Goal: Task Accomplishment & Management: Complete application form

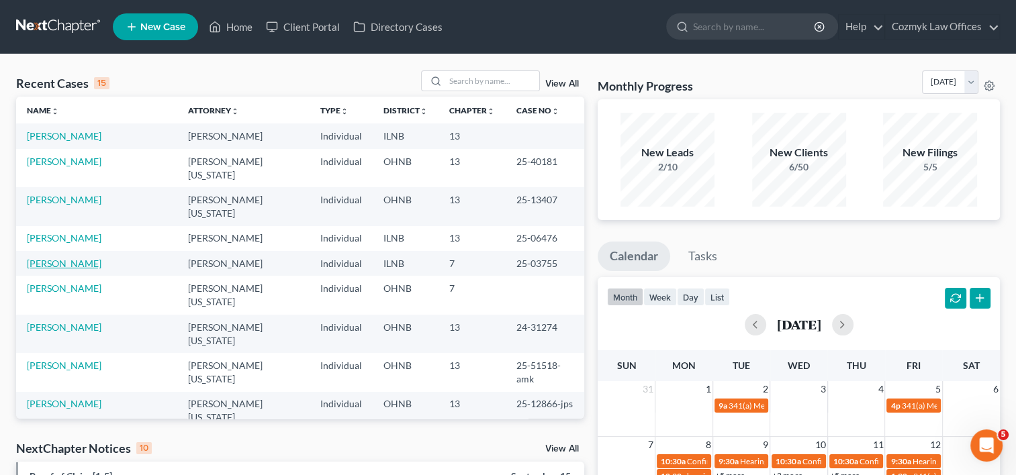
click at [78, 258] on link "[PERSON_NAME]" at bounding box center [64, 263] width 75 height 11
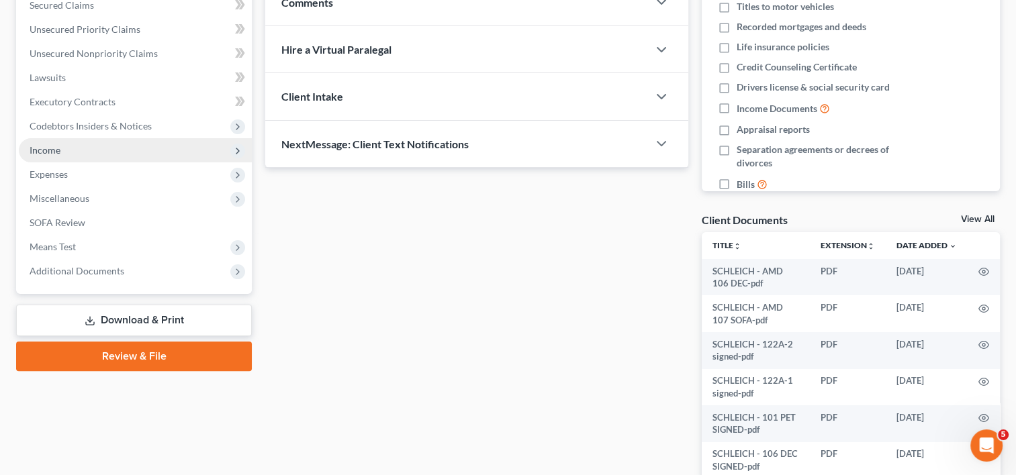
scroll to position [269, 0]
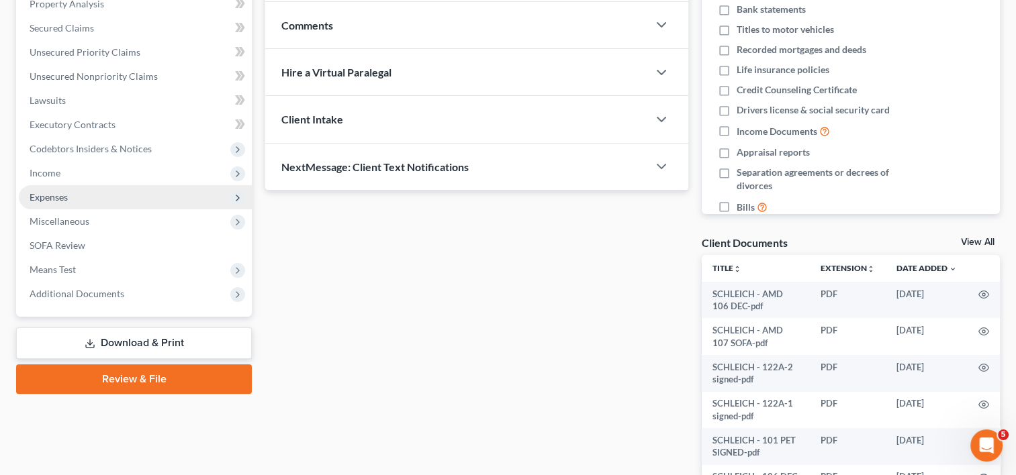
click at [72, 207] on span "Expenses" at bounding box center [135, 197] width 233 height 24
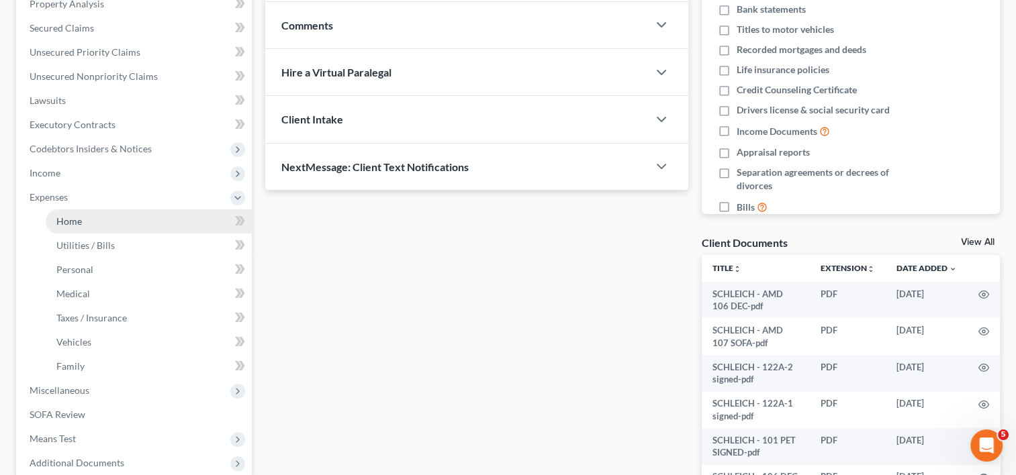
click at [77, 223] on span "Home" at bounding box center [69, 221] width 26 height 11
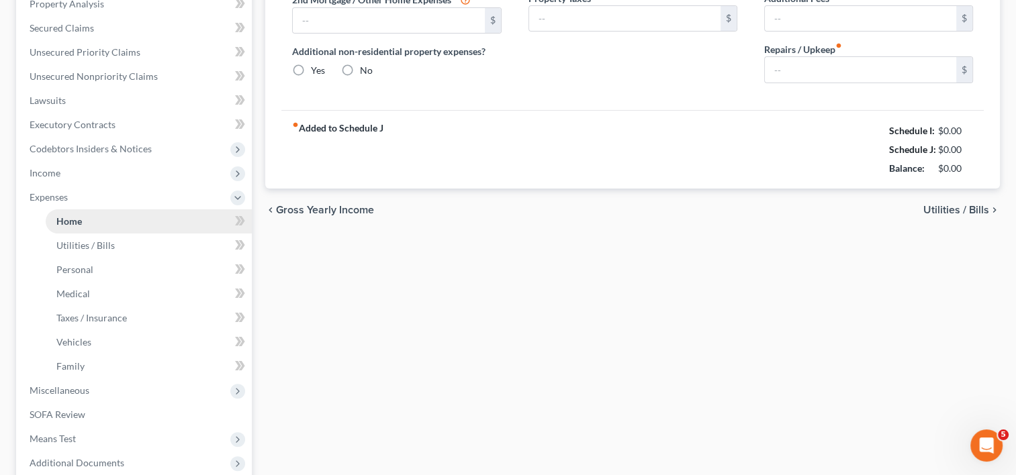
type input "2,500.00"
radio input "true"
type input "0.00"
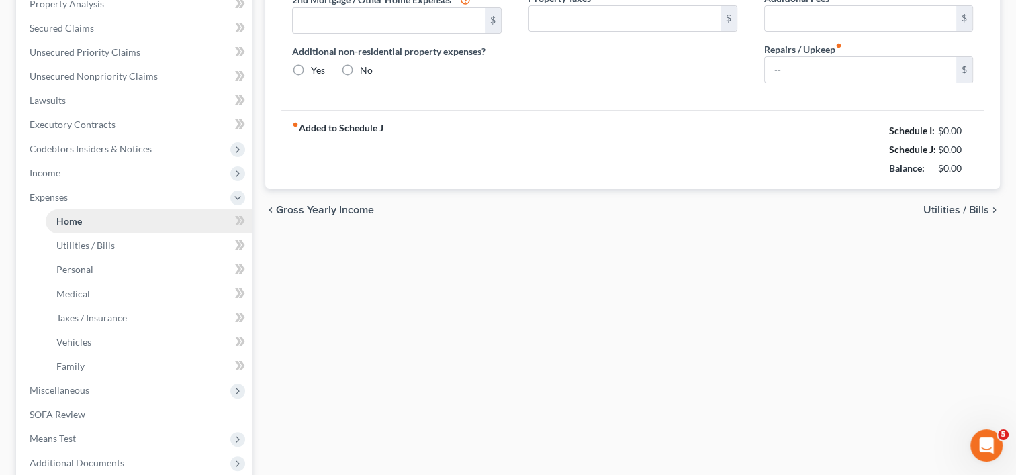
type input "0.00"
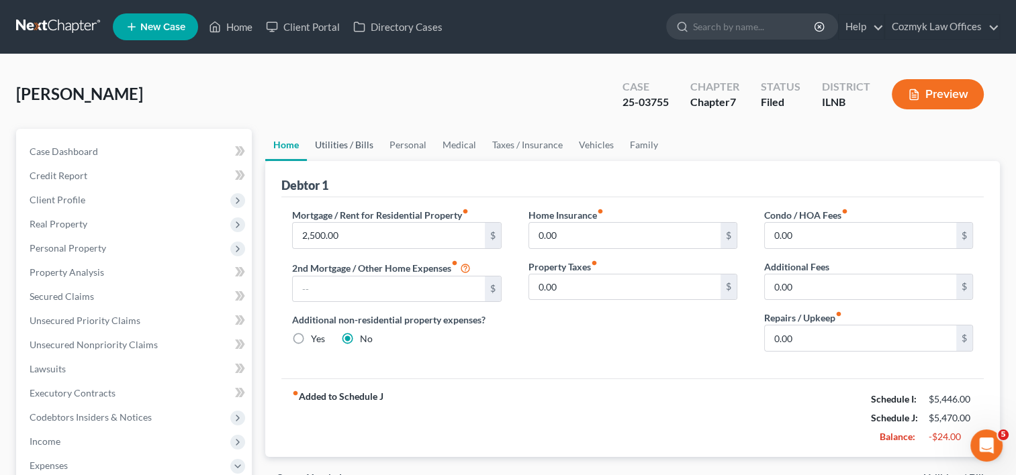
click at [347, 145] on link "Utilities / Bills" at bounding box center [344, 145] width 75 height 32
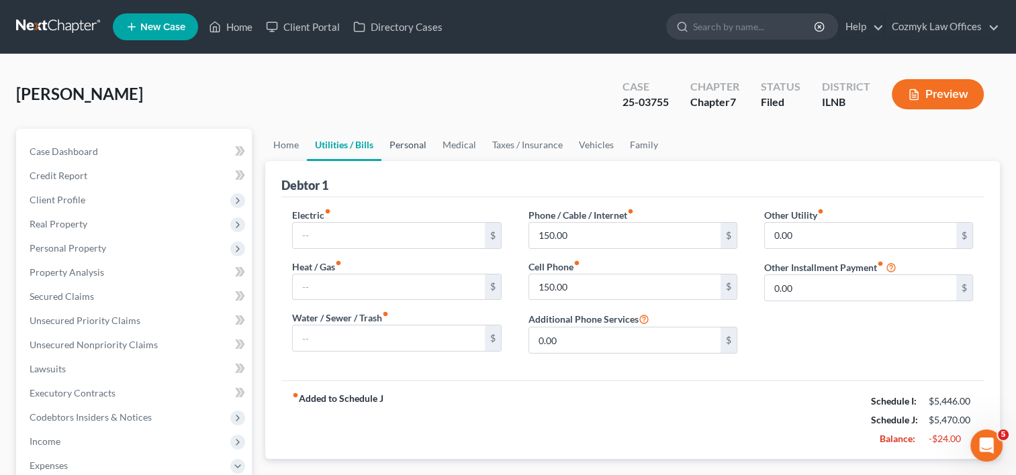
click at [417, 146] on link "Personal" at bounding box center [407, 145] width 53 height 32
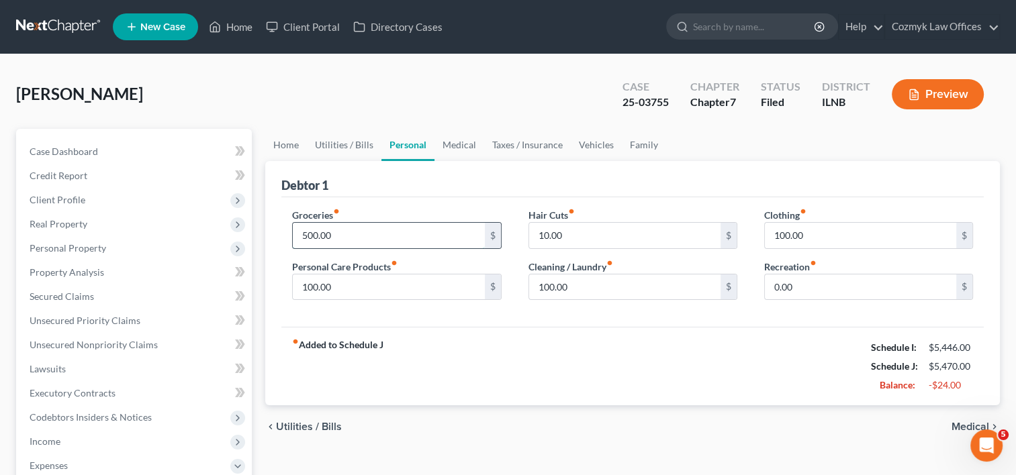
click at [376, 228] on input "500.00" at bounding box center [388, 236] width 191 height 26
click at [390, 227] on input "500.00" at bounding box center [388, 236] width 191 height 26
click at [376, 233] on input "500.00" at bounding box center [388, 236] width 191 height 26
click at [375, 236] on input "500.00" at bounding box center [388, 236] width 191 height 26
click at [607, 231] on input "10.00" at bounding box center [624, 236] width 191 height 26
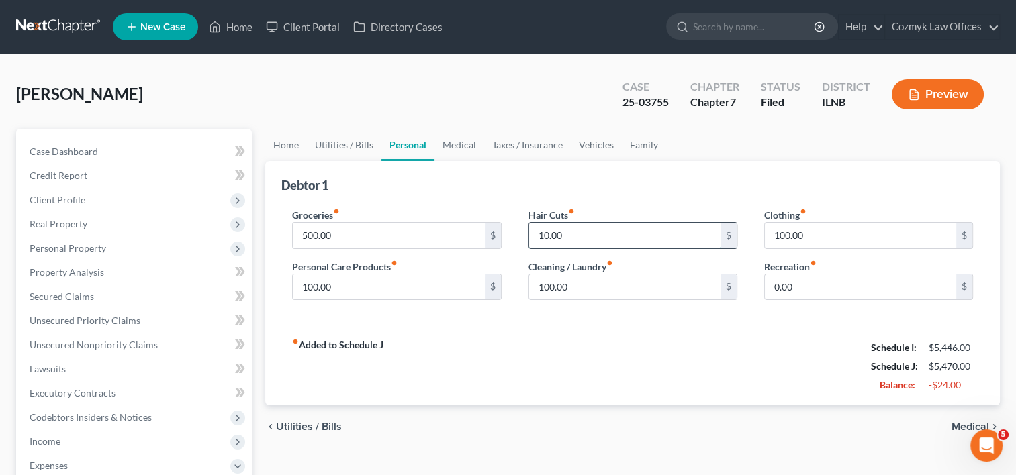
click at [599, 231] on input "10.00" at bounding box center [624, 236] width 191 height 26
click at [458, 146] on link "Medical" at bounding box center [459, 145] width 50 height 32
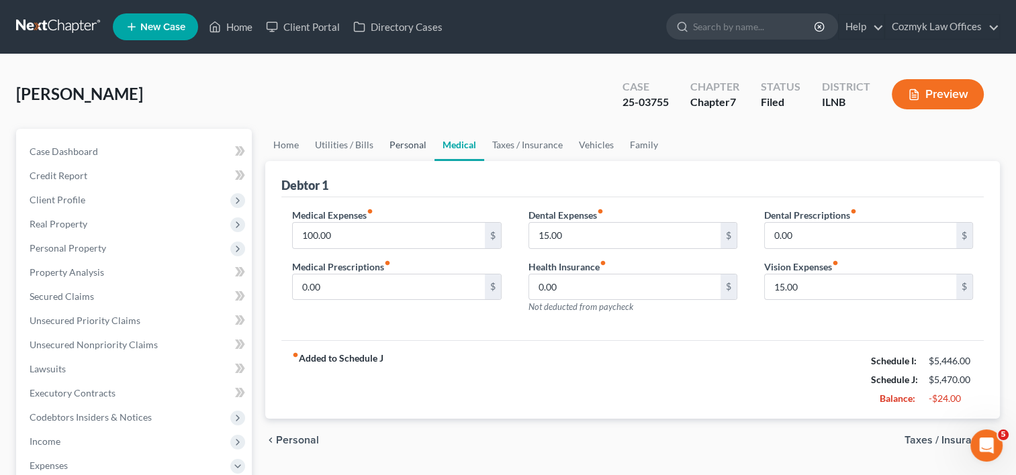
click at [412, 144] on link "Personal" at bounding box center [407, 145] width 53 height 32
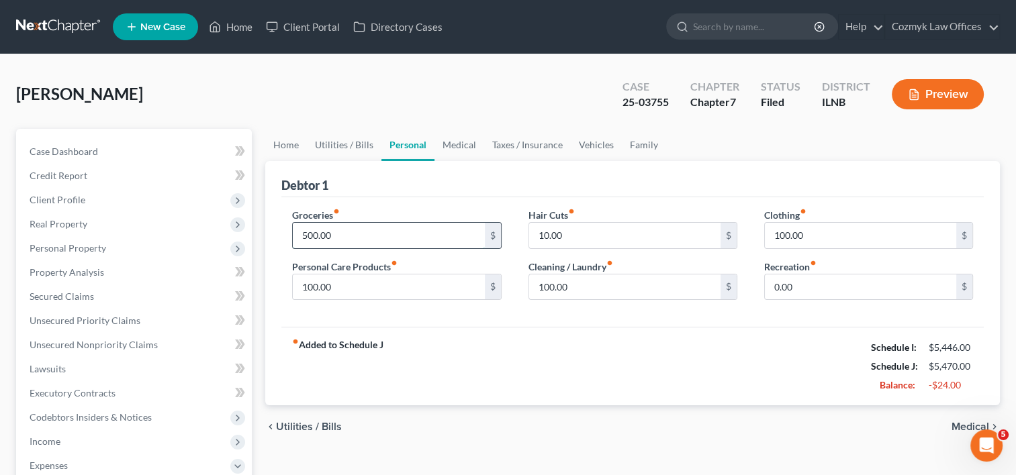
click at [420, 230] on input "500.00" at bounding box center [388, 236] width 191 height 26
click at [365, 247] on div "500.00 $" at bounding box center [396, 235] width 209 height 27
click at [437, 228] on input "500.00" at bounding box center [388, 236] width 191 height 26
click at [414, 230] on input "500.00" at bounding box center [388, 236] width 191 height 26
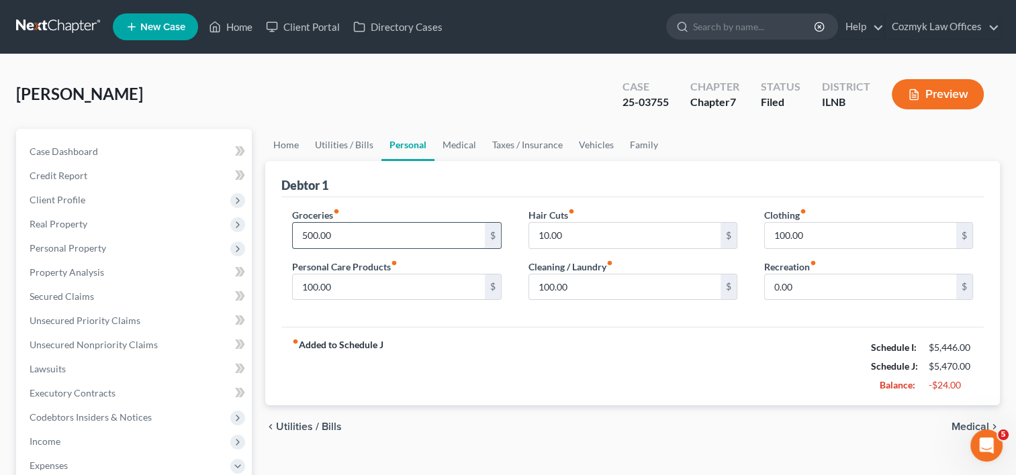
click at [397, 228] on input "500.00" at bounding box center [388, 236] width 191 height 26
click at [366, 287] on input "100.00" at bounding box center [388, 288] width 191 height 26
click at [368, 285] on input "100.00" at bounding box center [388, 288] width 191 height 26
click at [367, 288] on input "100.00" at bounding box center [388, 288] width 191 height 26
click at [569, 285] on input "100.00" at bounding box center [624, 288] width 191 height 26
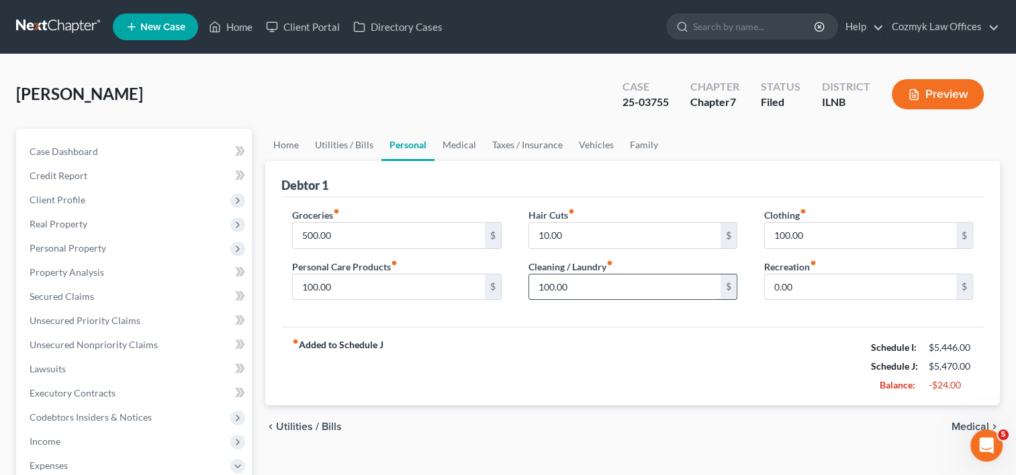
click at [568, 285] on input "100.00" at bounding box center [624, 288] width 191 height 26
click at [599, 285] on input "100.00" at bounding box center [624, 288] width 191 height 26
click at [808, 232] on input "100.00" at bounding box center [860, 236] width 191 height 26
click at [641, 234] on input "10.00" at bounding box center [624, 236] width 191 height 26
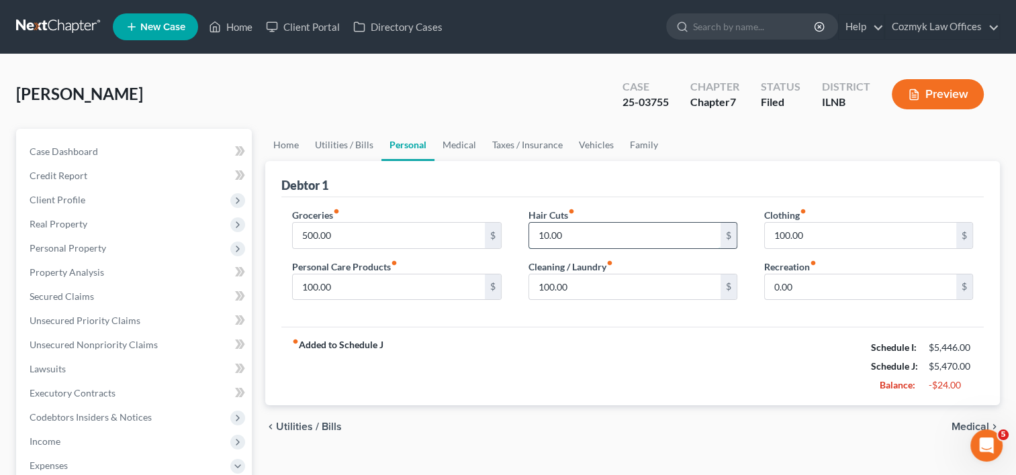
click at [612, 234] on input "10.00" at bounding box center [624, 236] width 191 height 26
click at [637, 329] on div "fiber_manual_record Added to Schedule J Schedule I: $5,446.00 Schedule J: $5,47…" at bounding box center [632, 366] width 702 height 79
type input "100.00"
click at [469, 174] on div "Debtor 1" at bounding box center [632, 179] width 702 height 36
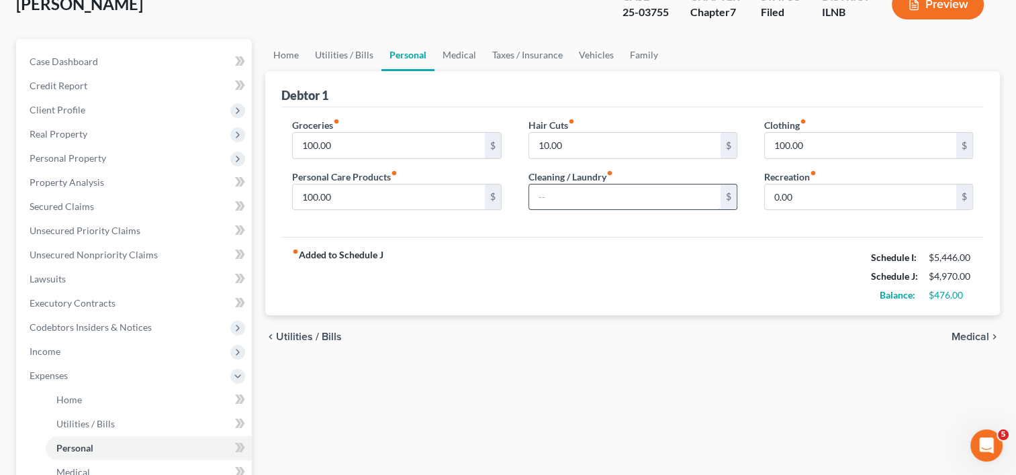
scroll to position [67, 0]
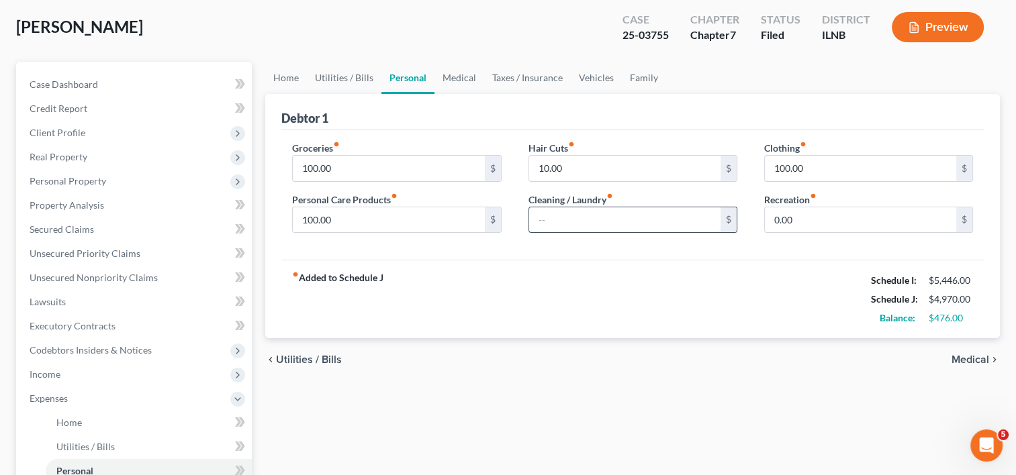
click at [579, 230] on input "text" at bounding box center [624, 220] width 191 height 26
type input "100"
click at [367, 175] on input "100.00" at bounding box center [388, 169] width 191 height 26
click at [369, 175] on input "100.00" at bounding box center [388, 169] width 191 height 26
type input "500"
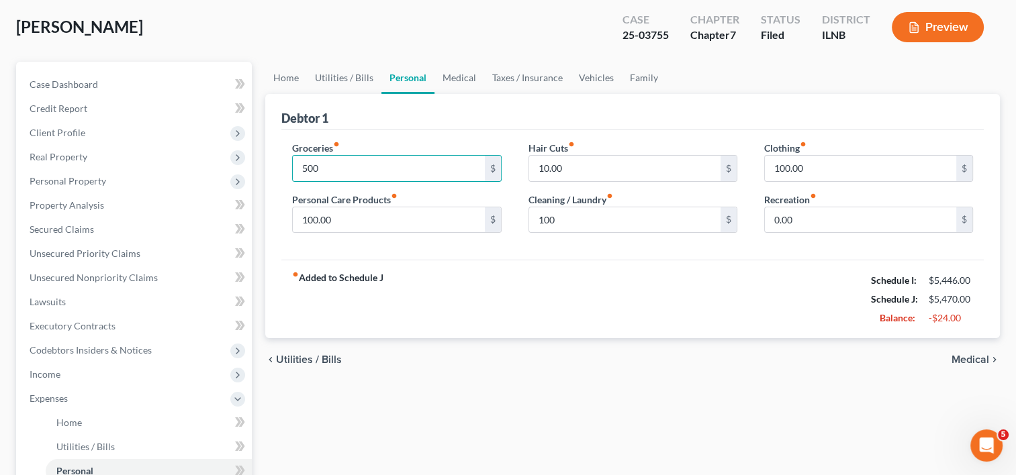
click at [744, 97] on div "Debtor 1" at bounding box center [632, 112] width 702 height 36
click at [481, 112] on div "Debtor 1" at bounding box center [632, 112] width 702 height 36
click at [390, 169] on input "500" at bounding box center [388, 169] width 191 height 26
click at [389, 167] on input "500" at bounding box center [388, 169] width 191 height 26
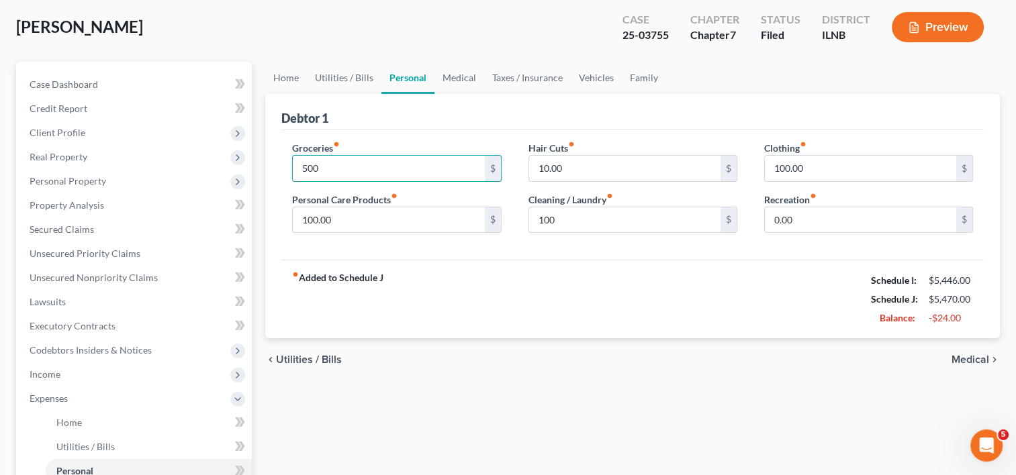
click at [411, 109] on div "Debtor 1" at bounding box center [632, 112] width 702 height 36
click at [355, 80] on link "Utilities / Bills" at bounding box center [344, 78] width 75 height 32
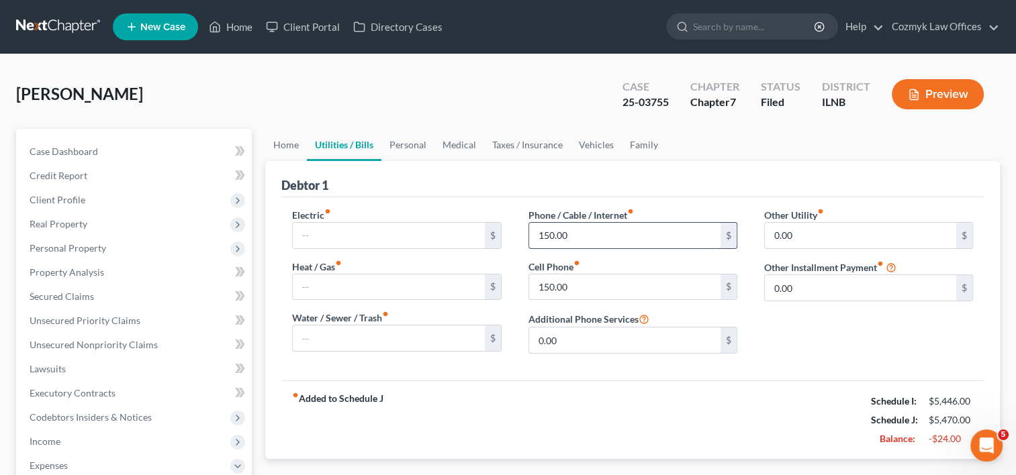
click at [604, 237] on input "150.00" at bounding box center [624, 236] width 191 height 26
click at [602, 234] on input "150.00" at bounding box center [624, 236] width 191 height 26
drag, startPoint x: 582, startPoint y: 236, endPoint x: 532, endPoint y: 231, distance: 50.6
click at [532, 231] on input "150.00" at bounding box center [624, 236] width 191 height 26
click at [600, 232] on input "150.00" at bounding box center [624, 236] width 191 height 26
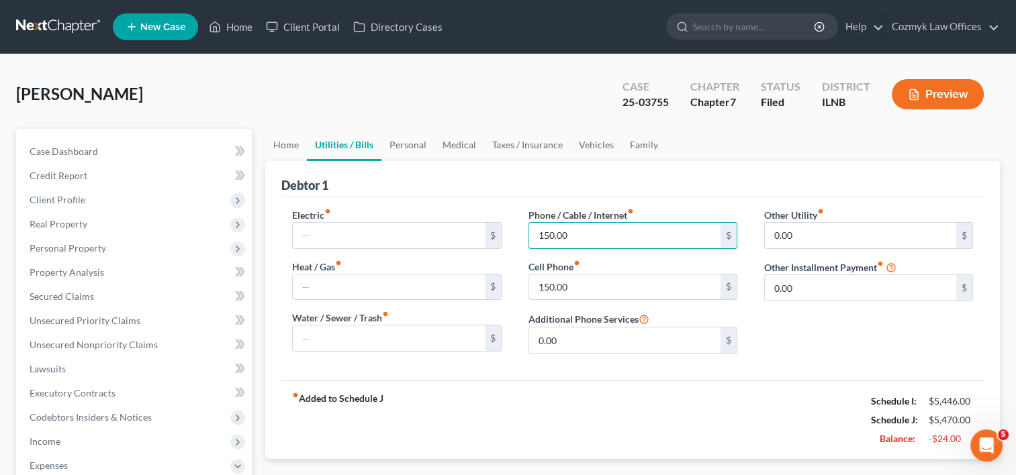
drag, startPoint x: 578, startPoint y: 237, endPoint x: 527, endPoint y: 228, distance: 51.8
click at [527, 228] on div "Phone / Cable / Internet fiber_manual_record 150.00 $ Cell Phone fiber_manual_r…" at bounding box center [633, 286] width 236 height 156
click at [596, 236] on input "150.00" at bounding box center [624, 236] width 191 height 26
click at [607, 290] on input "150.00" at bounding box center [624, 288] width 191 height 26
click at [612, 239] on input "150.00" at bounding box center [624, 236] width 191 height 26
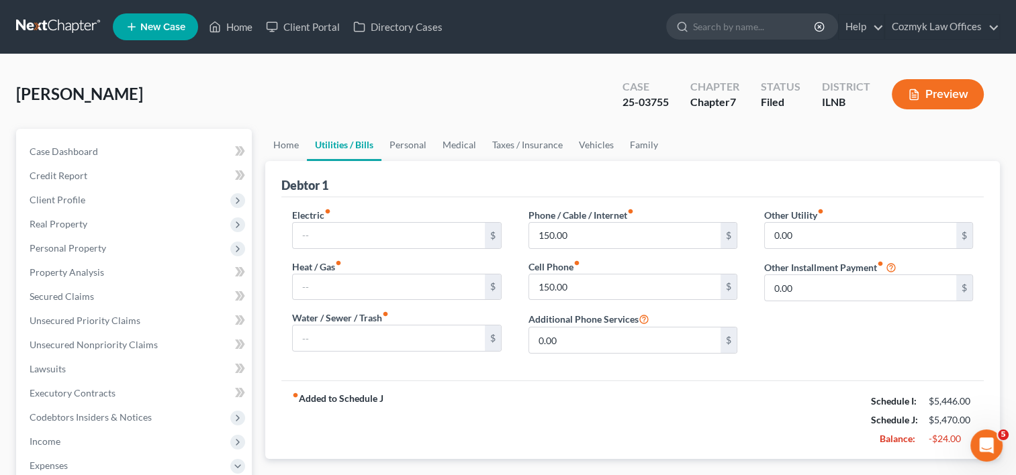
click at [723, 215] on div "Phone / Cable / Internet fiber_manual_record 150.00 $" at bounding box center [632, 228] width 209 height 41
drag, startPoint x: 340, startPoint y: -16, endPoint x: 113, endPoint y: 32, distance: 232.1
click at [184, 64] on div "[PERSON_NAME] Upgraded Case 25-03755 Chapter Chapter 7 Status Filed District [G…" at bounding box center [508, 456] width 1016 height 804
click at [739, 385] on div "fiber_manual_record Added to Schedule J Schedule I: $5,446.00 Schedule J: $5,47…" at bounding box center [632, 420] width 702 height 79
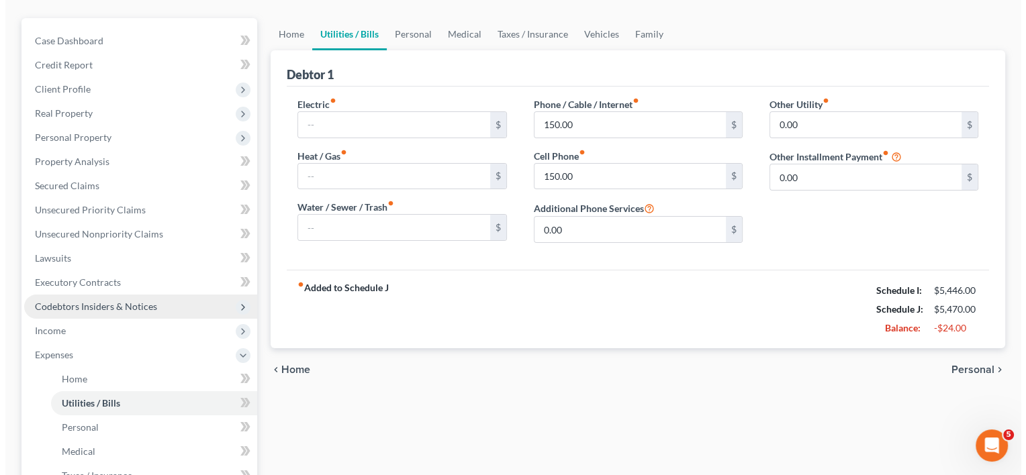
scroll to position [134, 0]
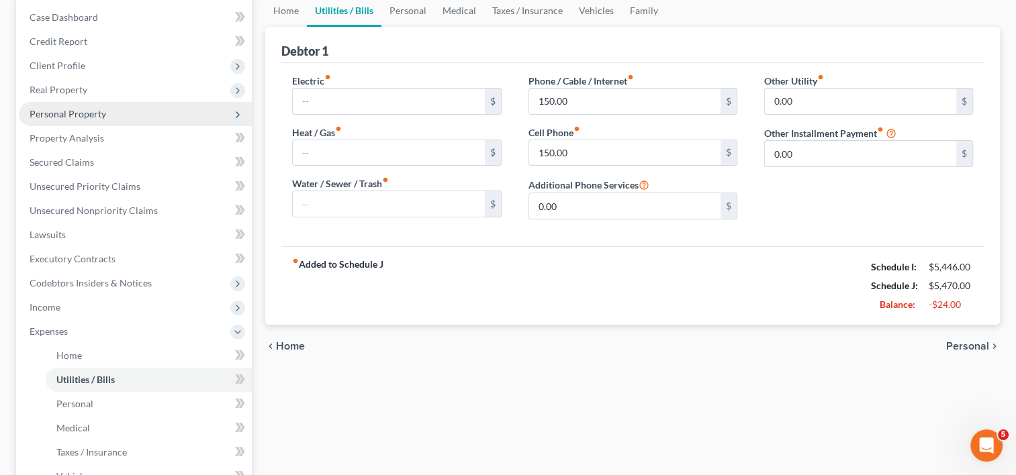
click at [64, 110] on span "Personal Property" at bounding box center [68, 113] width 77 height 11
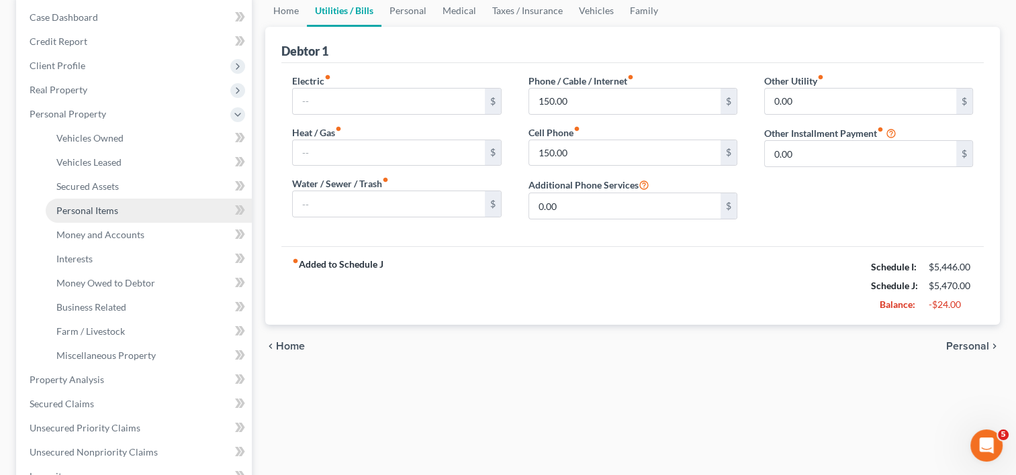
click at [95, 210] on span "Personal Items" at bounding box center [87, 210] width 62 height 11
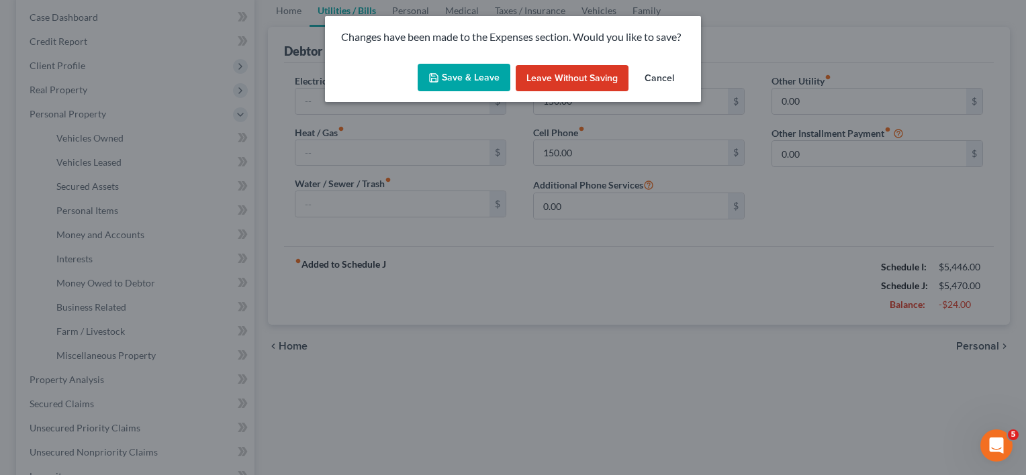
click at [463, 87] on button "Save & Leave" at bounding box center [464, 78] width 93 height 28
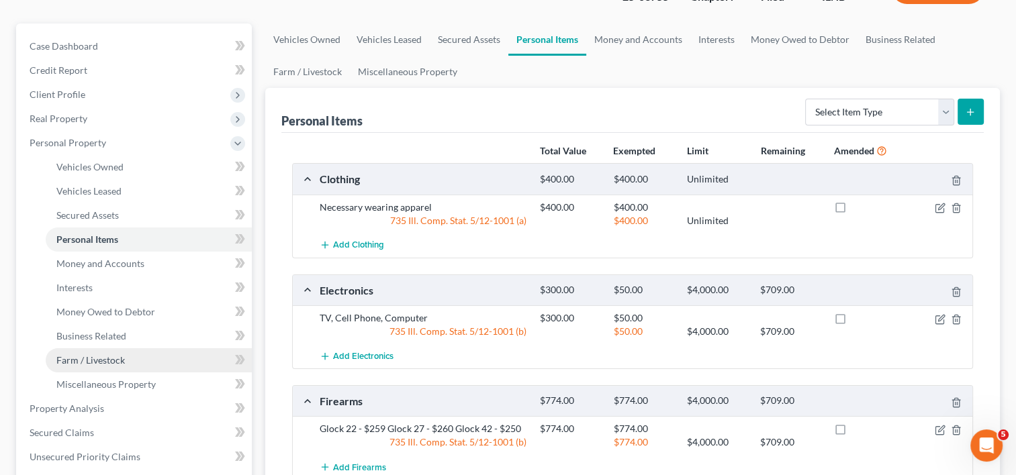
scroll to position [201, 0]
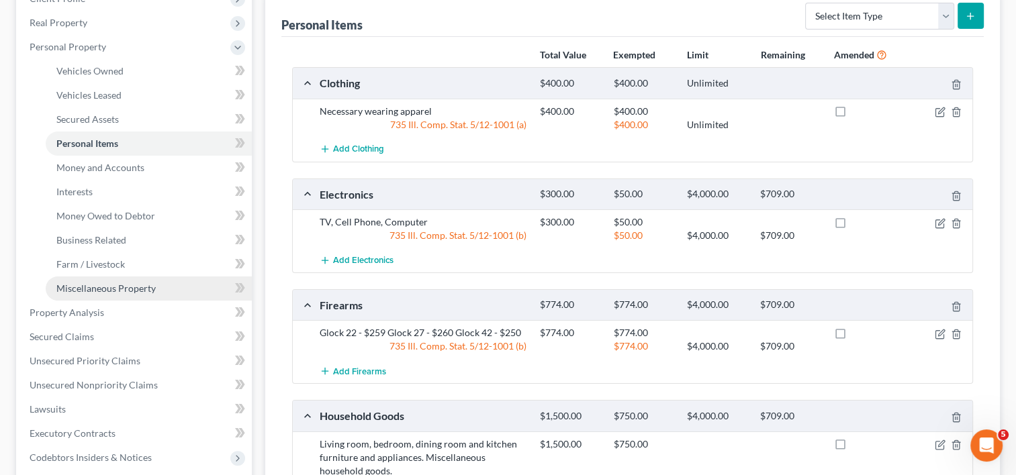
click at [117, 285] on span "Miscellaneous Property" at bounding box center [105, 288] width 99 height 11
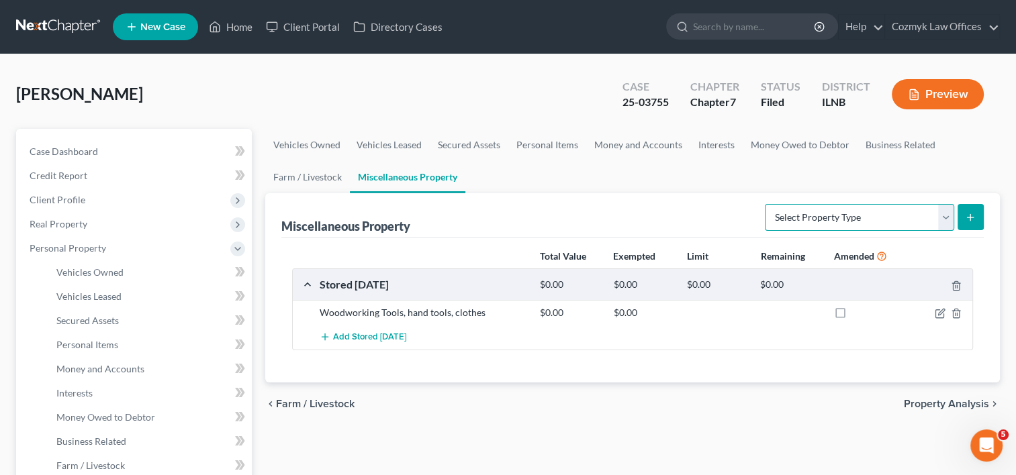
click at [937, 220] on select "Select Property Type Assigned for Creditor Benefit [DATE] Holding for Another N…" at bounding box center [859, 217] width 189 height 27
click at [300, 177] on link "Farm / Livestock" at bounding box center [307, 177] width 85 height 32
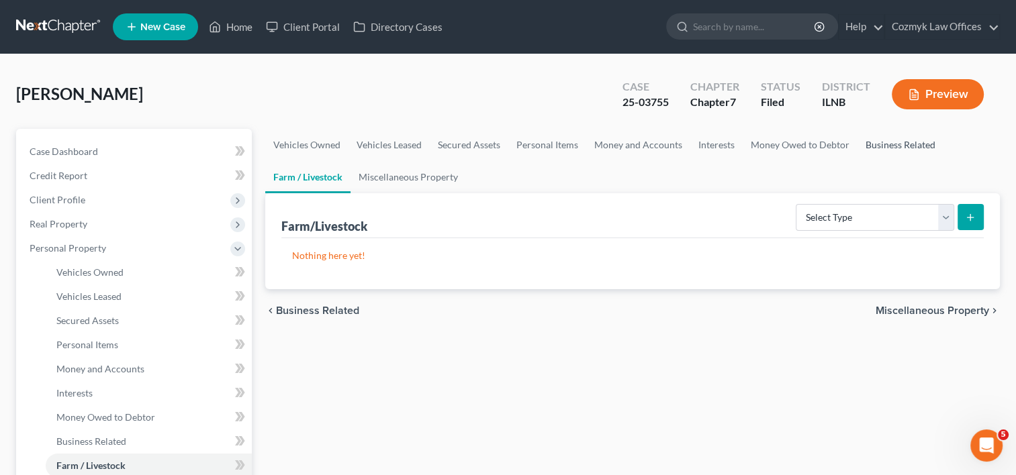
click at [884, 147] on link "Business Related" at bounding box center [900, 145] width 86 height 32
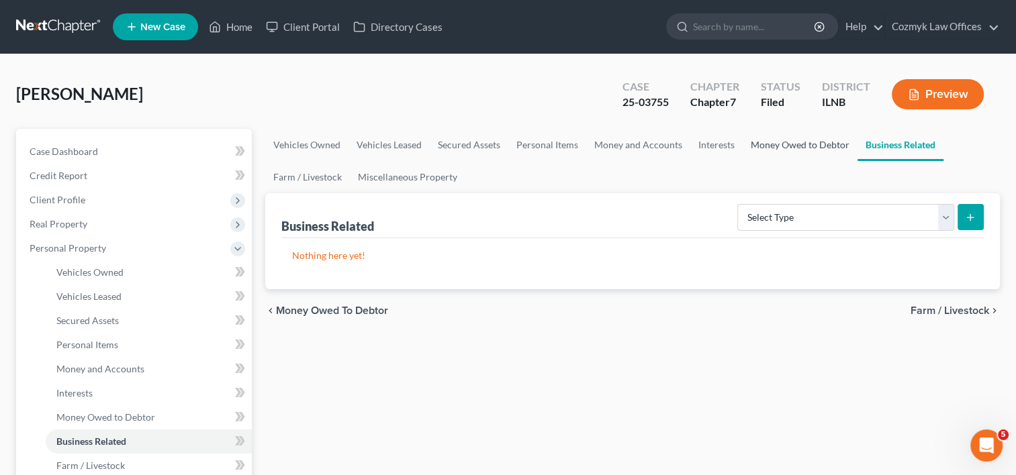
click at [815, 150] on link "Money Owed to Debtor" at bounding box center [800, 145] width 115 height 32
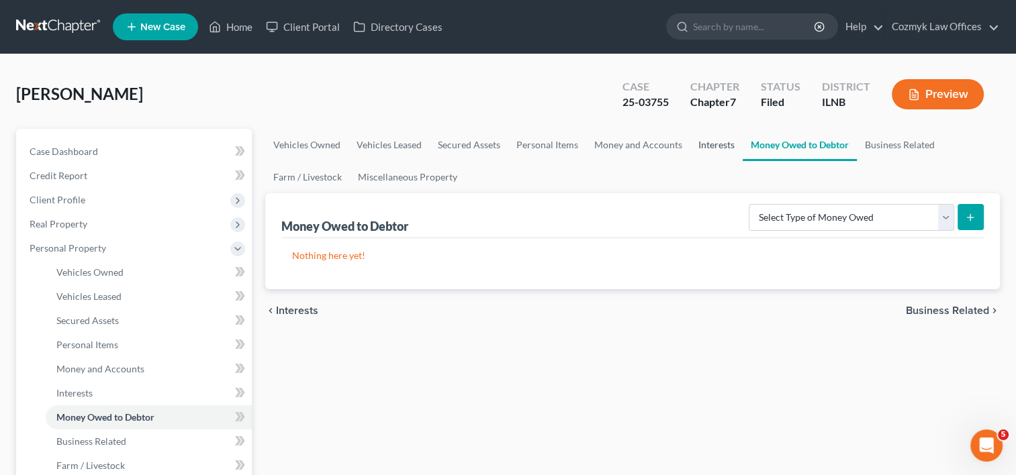
click at [706, 144] on link "Interests" at bounding box center [716, 145] width 52 height 32
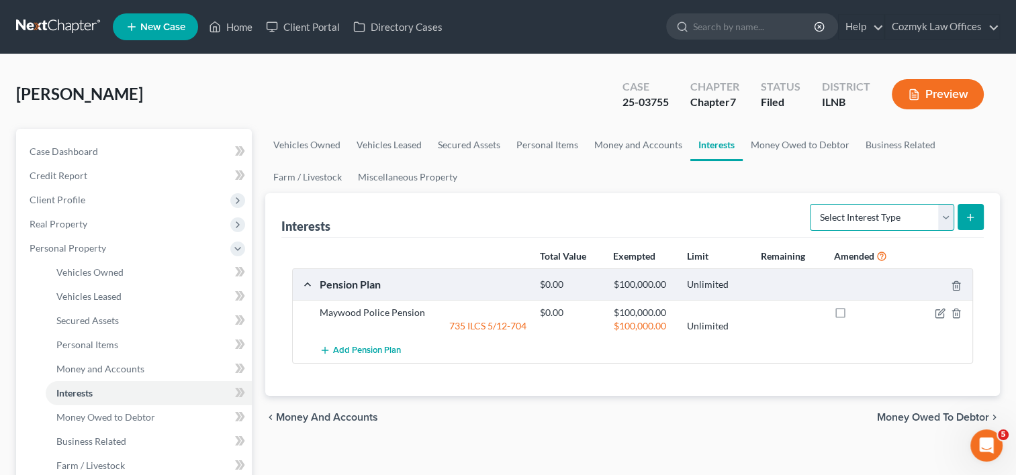
click at [946, 214] on select "Select Interest Type 401K Annuity Bond Education IRA Government Bond Government…" at bounding box center [882, 217] width 144 height 27
click at [533, 148] on link "Personal Items" at bounding box center [547, 145] width 78 height 32
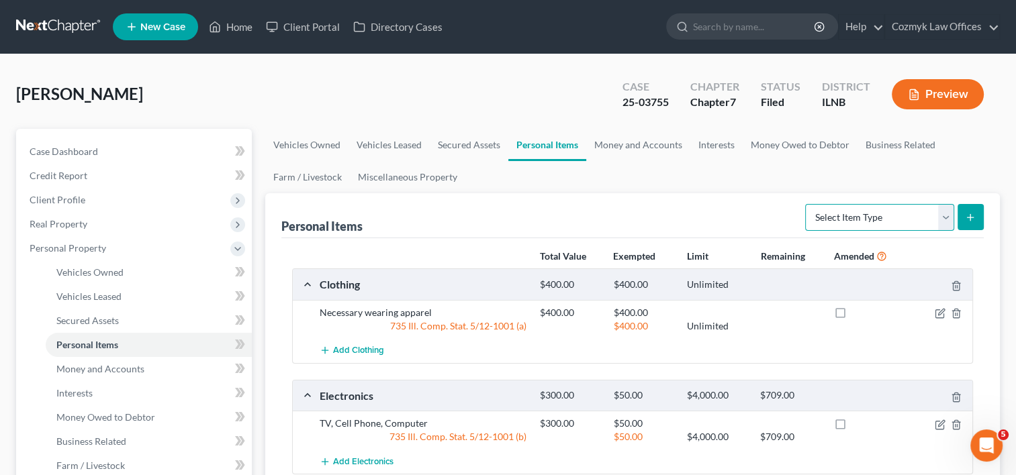
click at [944, 214] on select "Select Item Type Clothing Collectibles Of Value Electronics Firearms Household …" at bounding box center [879, 217] width 149 height 27
click at [784, 146] on link "Money Owed to Debtor" at bounding box center [800, 145] width 115 height 32
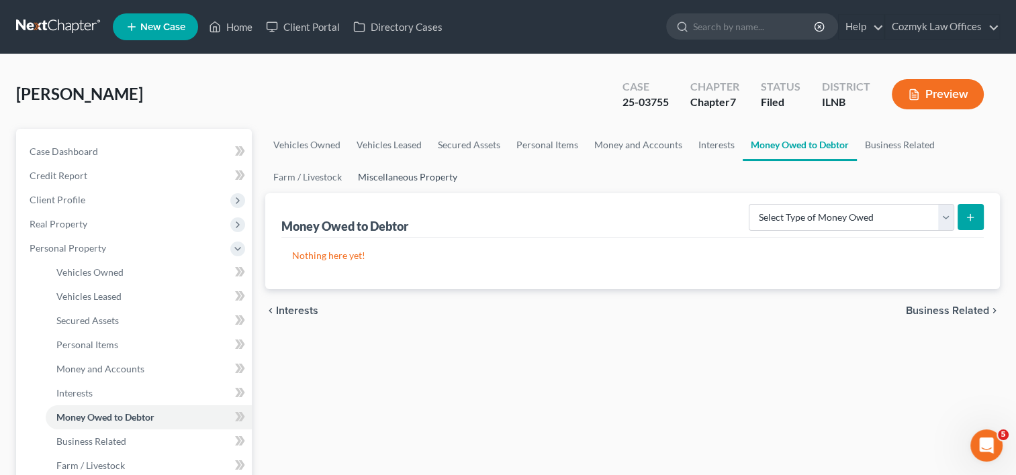
click at [420, 183] on link "Miscellaneous Property" at bounding box center [407, 177] width 115 height 32
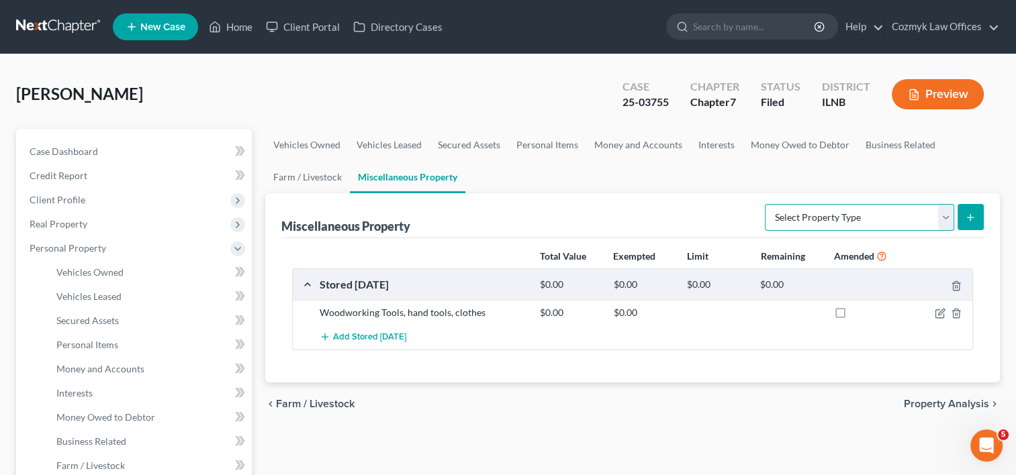
drag, startPoint x: 945, startPoint y: 222, endPoint x: 929, endPoint y: 222, distance: 16.1
click at [945, 222] on select "Select Property Type Assigned for Creditor Benefit [DATE] Holding for Another N…" at bounding box center [859, 217] width 189 height 27
drag, startPoint x: 832, startPoint y: 169, endPoint x: 825, endPoint y: 166, distance: 8.1
click at [832, 169] on ul "Vehicles Owned Vehicles Leased Secured Assets Personal Items Money and Accounts…" at bounding box center [632, 161] width 735 height 64
click at [869, 144] on link "Business Related" at bounding box center [900, 145] width 86 height 32
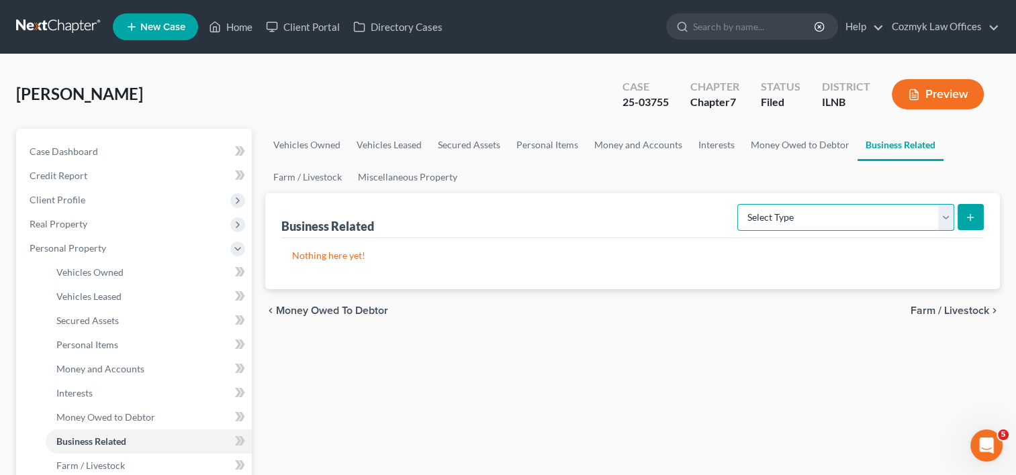
click at [947, 217] on select "Select Type Customer Lists Franchises Inventory Licenses Machinery Office Equip…" at bounding box center [845, 217] width 217 height 27
select select "license"
click at [738, 204] on select "Select Type Customer Lists Franchises Inventory Licenses Machinery Office Equip…" at bounding box center [845, 217] width 217 height 27
click at [974, 220] on icon "submit" at bounding box center [970, 217] width 11 height 11
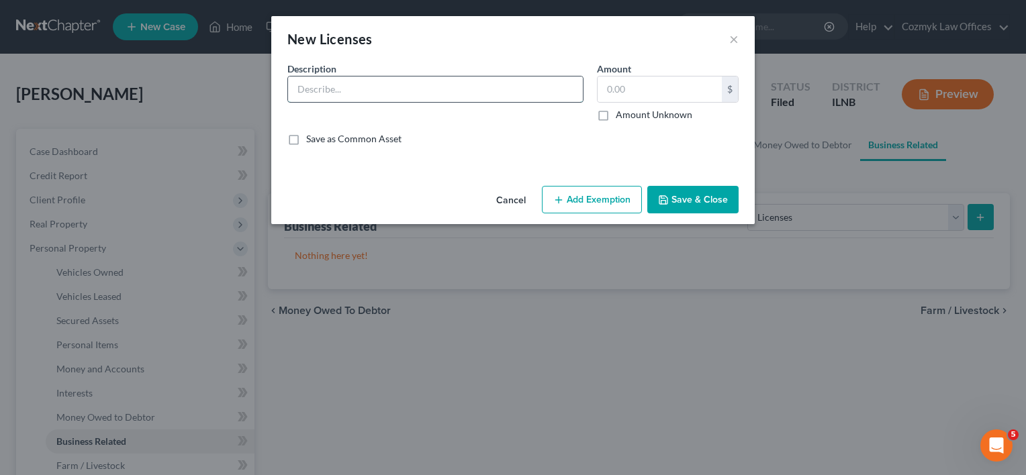
click at [500, 93] on input "text" at bounding box center [435, 90] width 295 height 26
type input "FOID #5442 LAST 4 NUMBERS"
click at [708, 201] on button "Save & Close" at bounding box center [692, 200] width 91 height 28
